Goal: Transaction & Acquisition: Purchase product/service

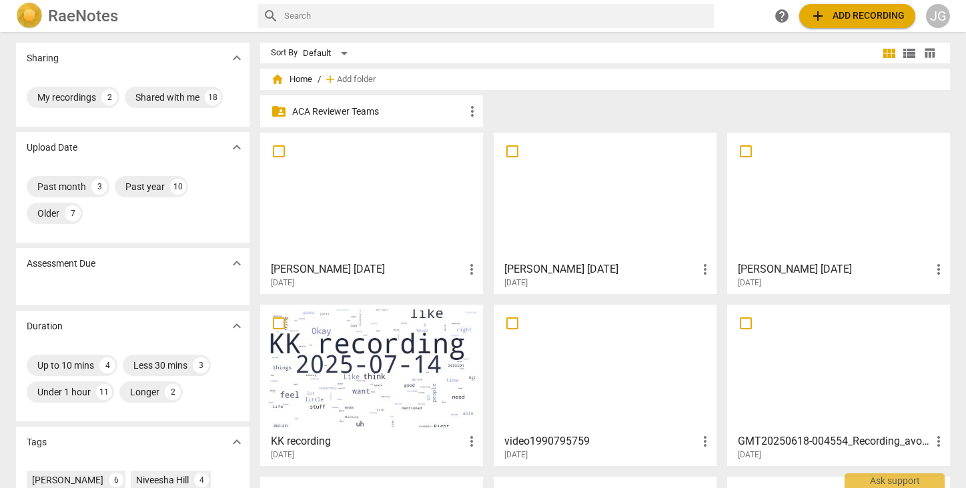
click at [938, 21] on div "JG" at bounding box center [938, 16] width 24 height 24
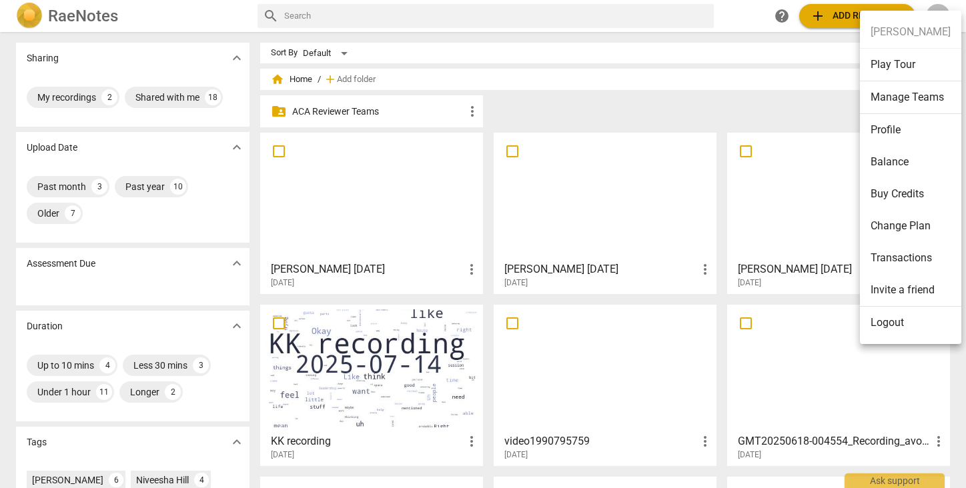
click at [886, 291] on li "Invite a friend" at bounding box center [910, 290] width 101 height 33
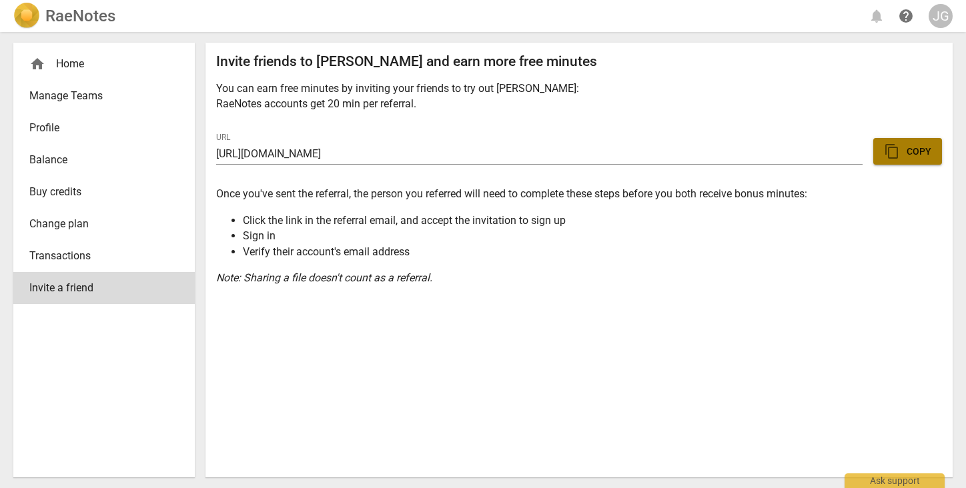
click at [903, 153] on span "content_copy Copy" at bounding box center [907, 151] width 47 height 16
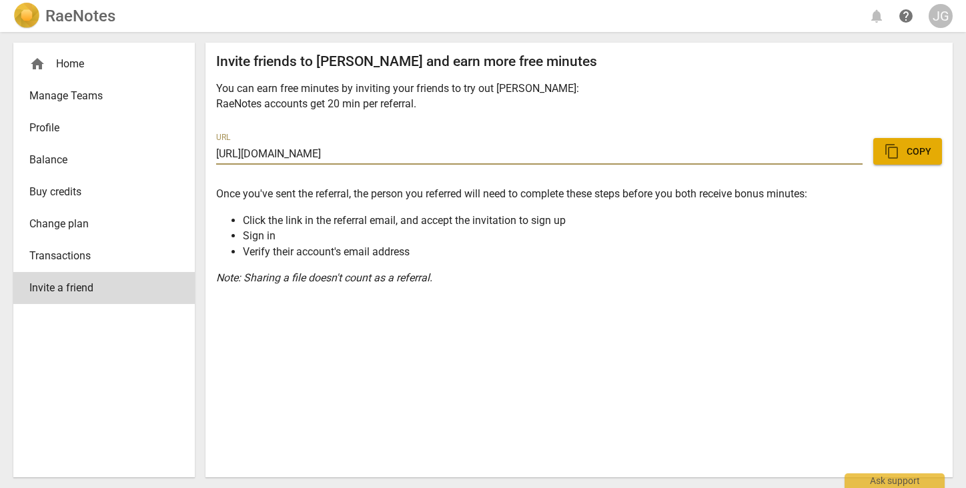
click at [65, 61] on div "home Home" at bounding box center [98, 64] width 139 height 16
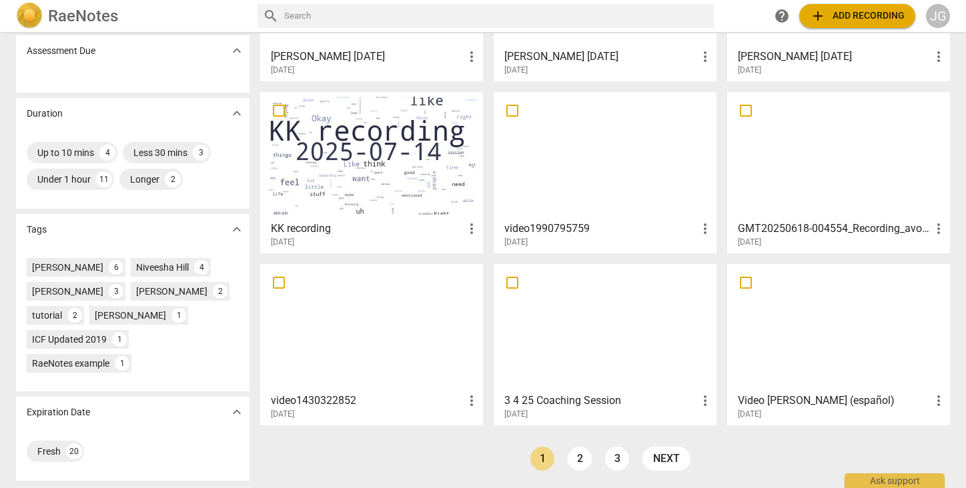
scroll to position [213, 0]
click at [568, 462] on link "2" at bounding box center [580, 459] width 24 height 24
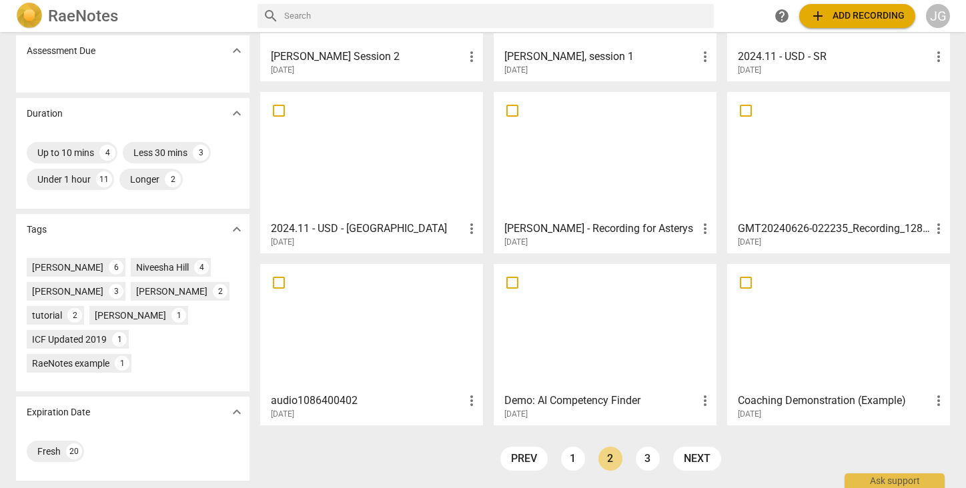
scroll to position [213, 0]
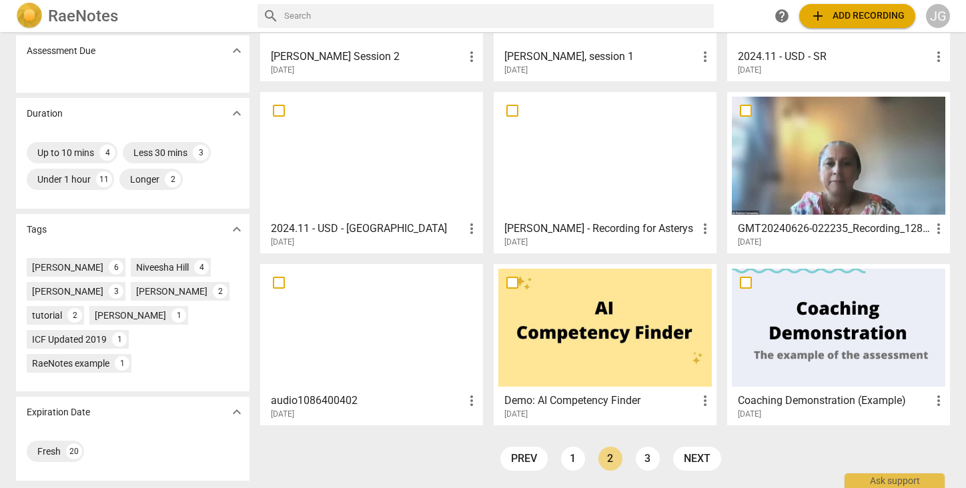
click at [705, 233] on span "more_vert" at bounding box center [705, 229] width 16 height 16
click at [626, 178] on div at bounding box center [483, 244] width 966 height 488
click at [608, 153] on div at bounding box center [604, 156] width 213 height 118
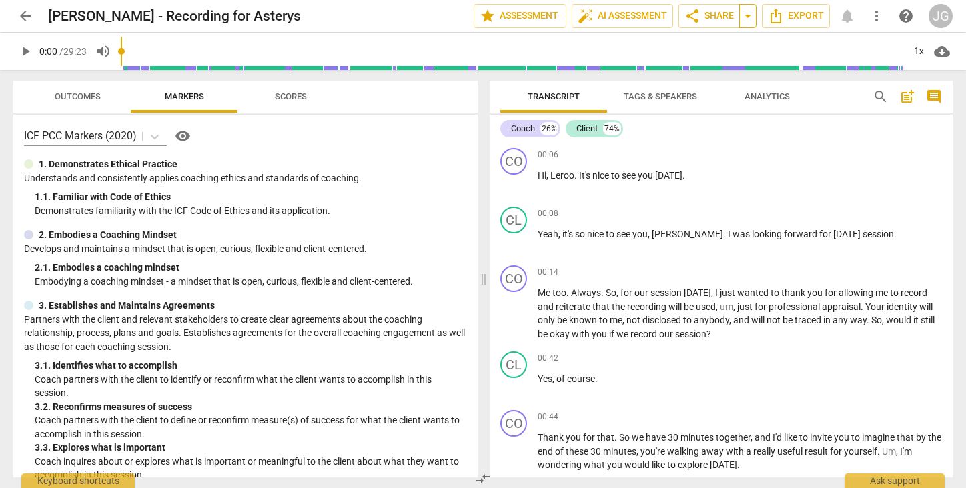
click at [748, 17] on span "arrow_drop_down" at bounding box center [748, 16] width 16 height 16
click at [715, 16] on span "share Share" at bounding box center [708, 16] width 49 height 16
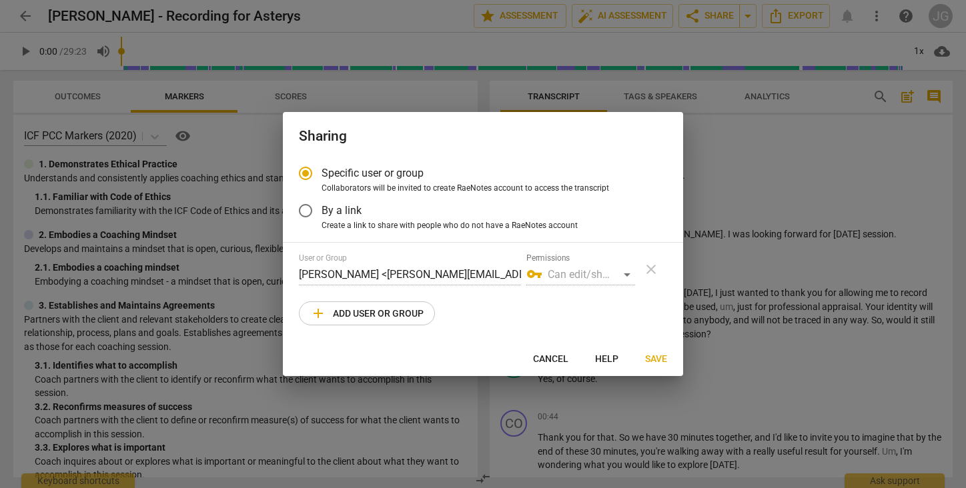
click at [626, 273] on div "vpn_key Can edit/share" at bounding box center [580, 274] width 109 height 21
click at [340, 318] on span "add Add user or group" at bounding box center [366, 314] width 113 height 16
radio input "false"
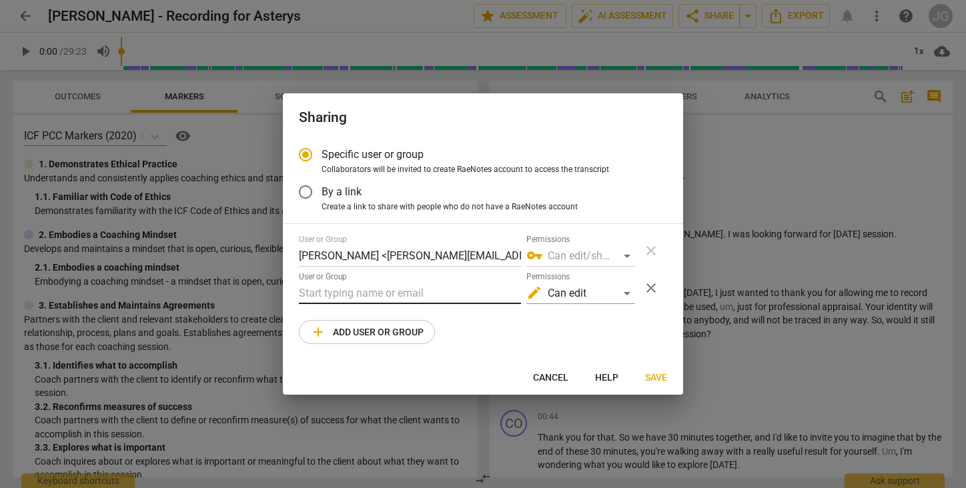
click at [341, 286] on input "text" at bounding box center [410, 293] width 222 height 21
type input "[PERSON_NAME]"
type input "[PERSON_NAME][EMAIL_ADDRESS][DOMAIN_NAME]"
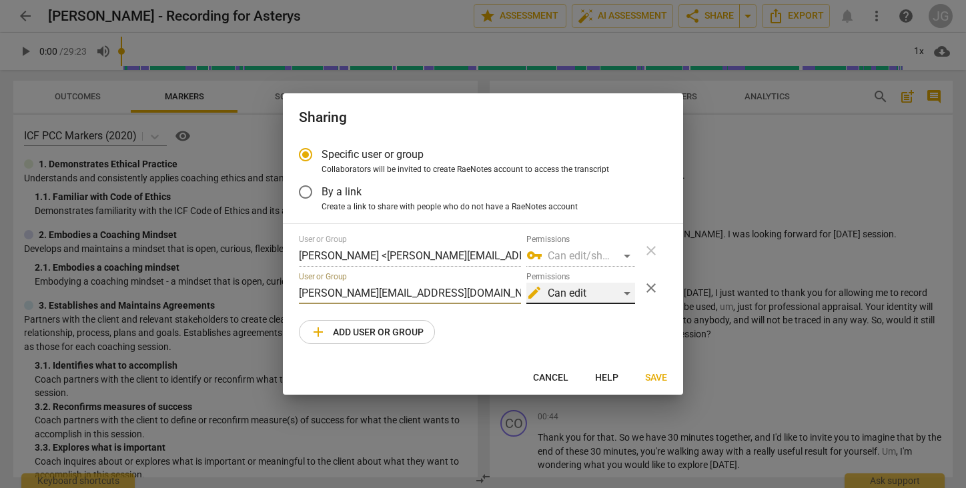
click at [622, 292] on div "edit Can edit" at bounding box center [580, 293] width 109 height 21
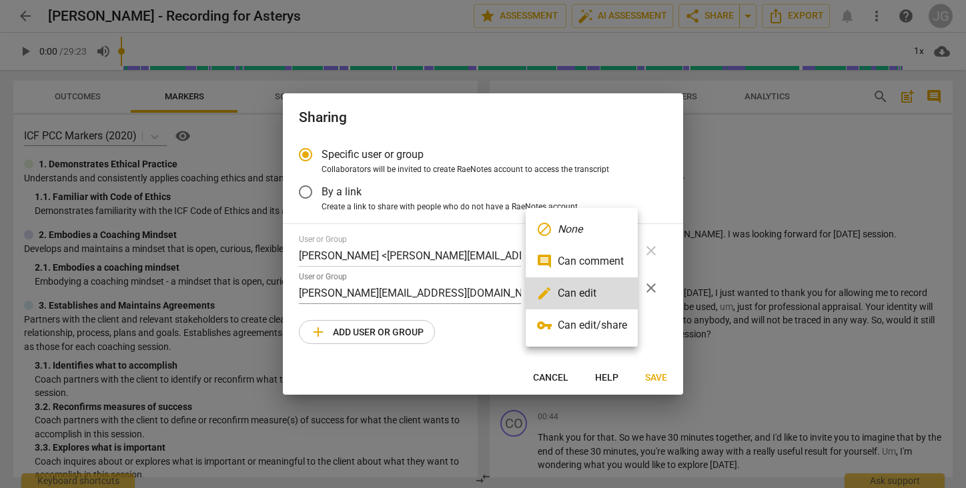
click at [622, 292] on li "edit Can edit" at bounding box center [582, 293] width 112 height 32
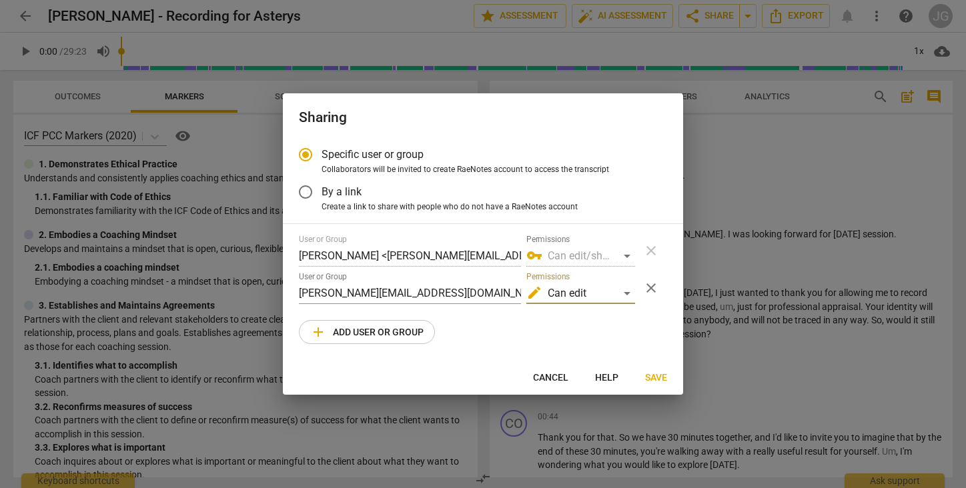
click at [652, 287] on span "close" at bounding box center [651, 288] width 16 height 16
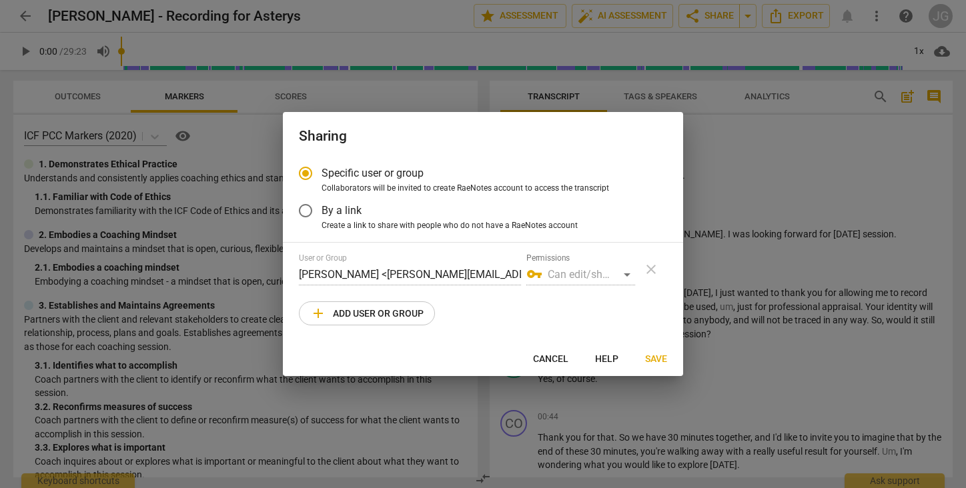
click at [545, 356] on span "Cancel" at bounding box center [550, 359] width 35 height 13
radio input "false"
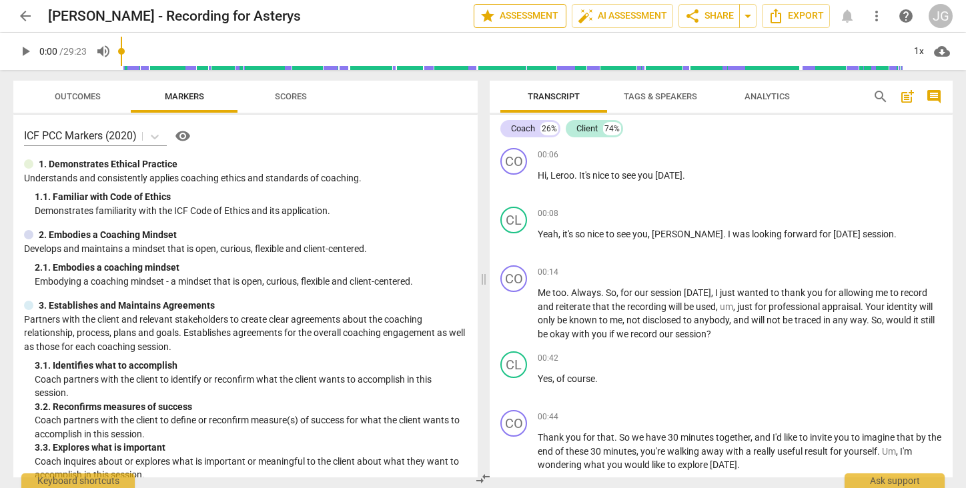
click at [532, 15] on span "star Assessment" at bounding box center [520, 16] width 81 height 16
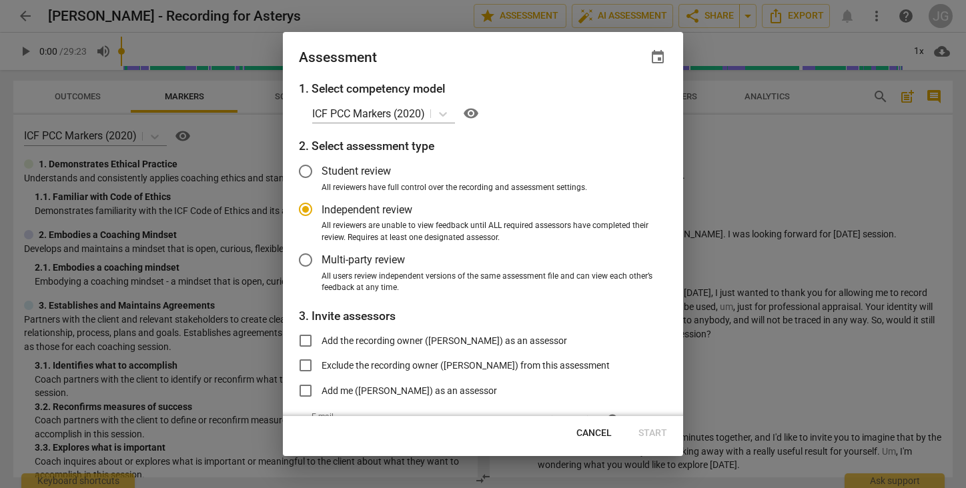
click at [774, 162] on div at bounding box center [483, 244] width 966 height 488
radio input "false"
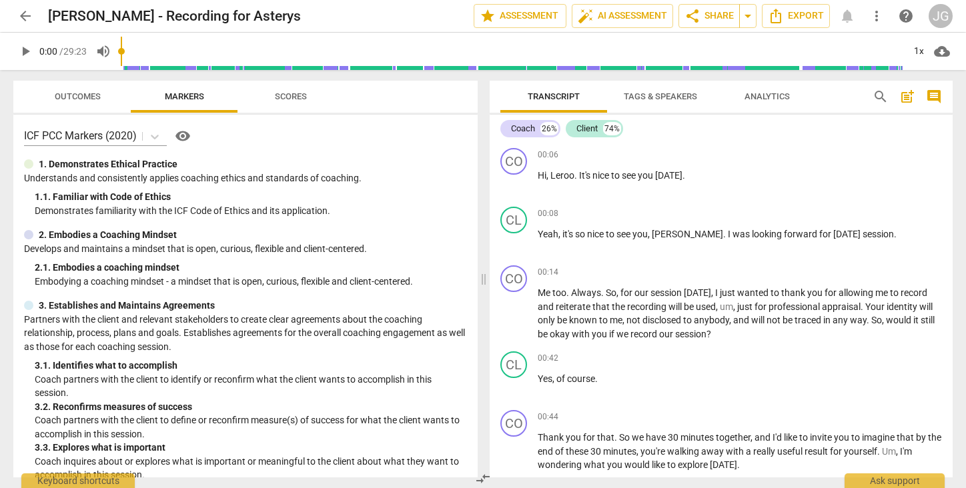
click at [25, 16] on span "arrow_back" at bounding box center [25, 16] width 16 height 16
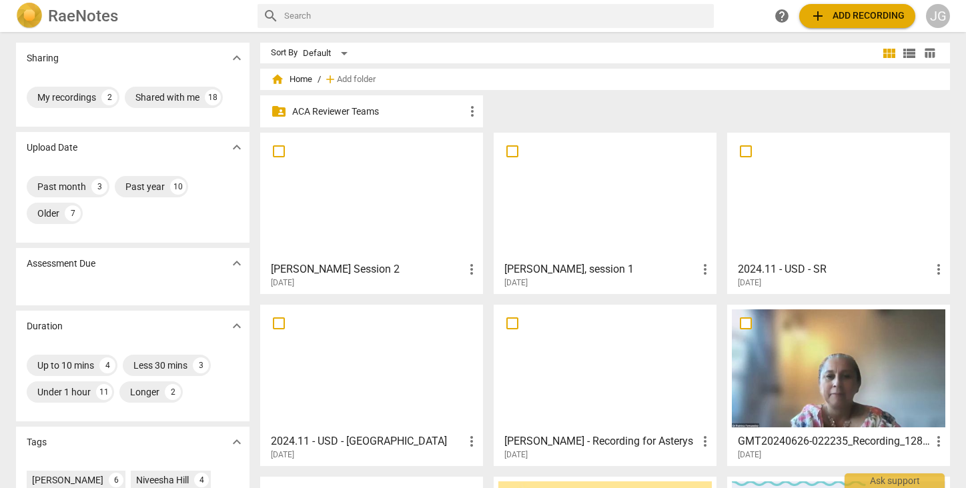
click at [936, 19] on div "JG" at bounding box center [938, 16] width 24 height 24
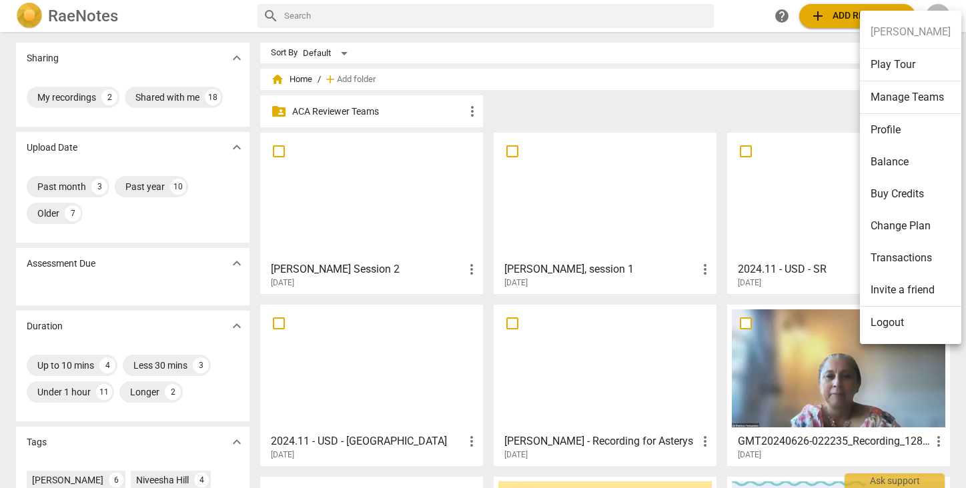
click at [901, 185] on li "Buy Credits" at bounding box center [910, 194] width 101 height 32
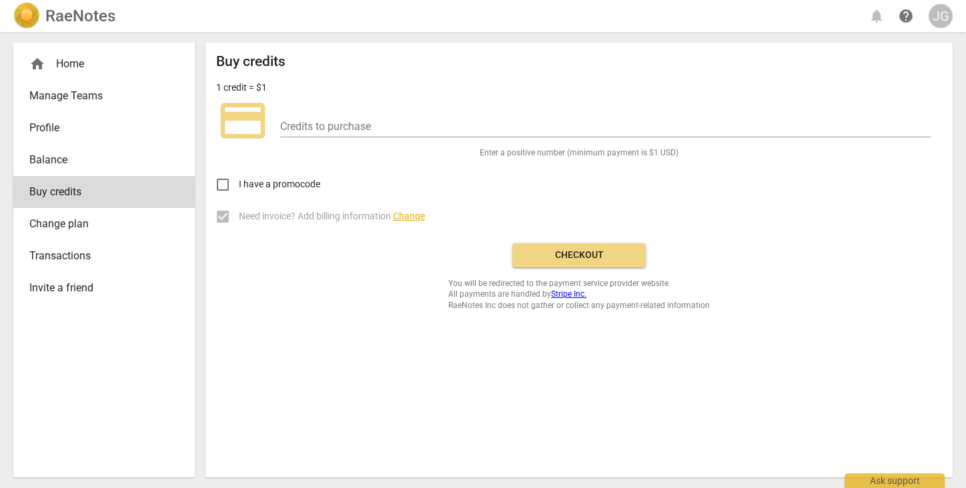
click at [97, 241] on link "Transactions" at bounding box center [103, 256] width 181 height 32
